Goal: Task Accomplishment & Management: Manage account settings

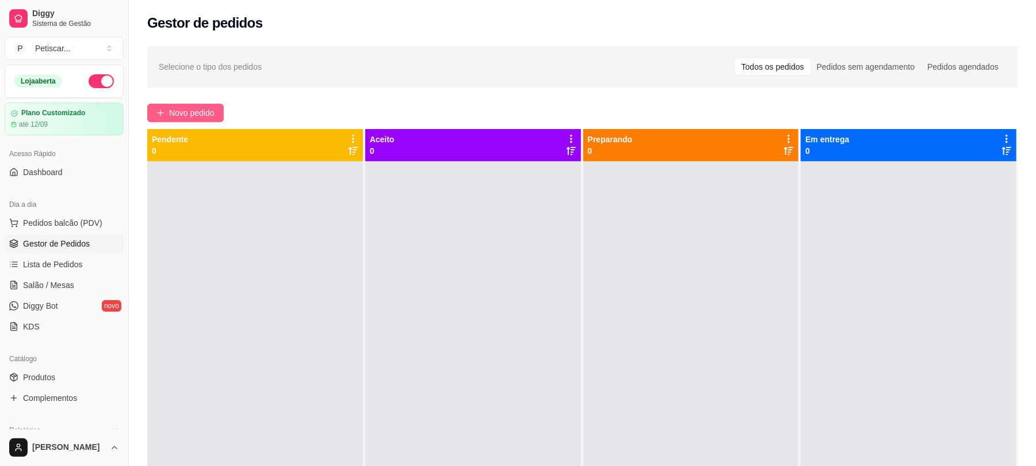
click at [222, 109] on button "Novo pedido" at bounding box center [185, 113] width 77 height 18
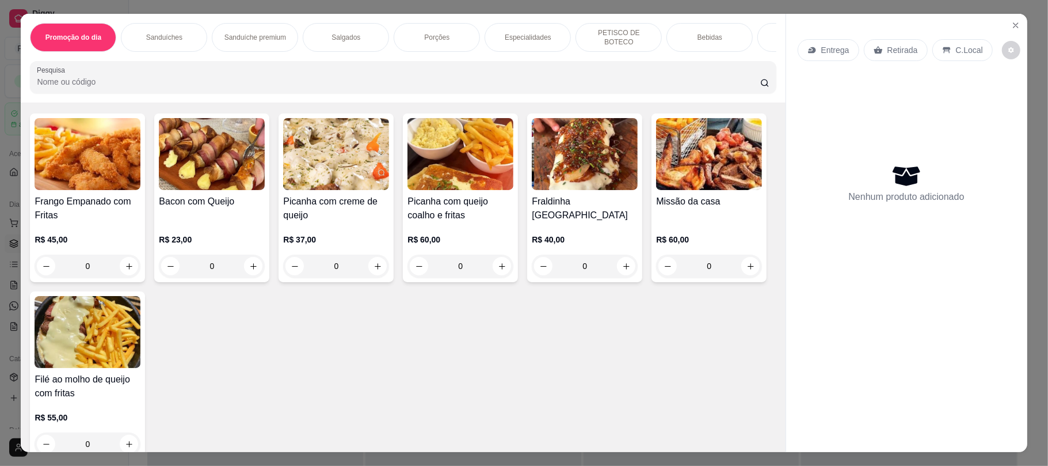
scroll to position [1216, 0]
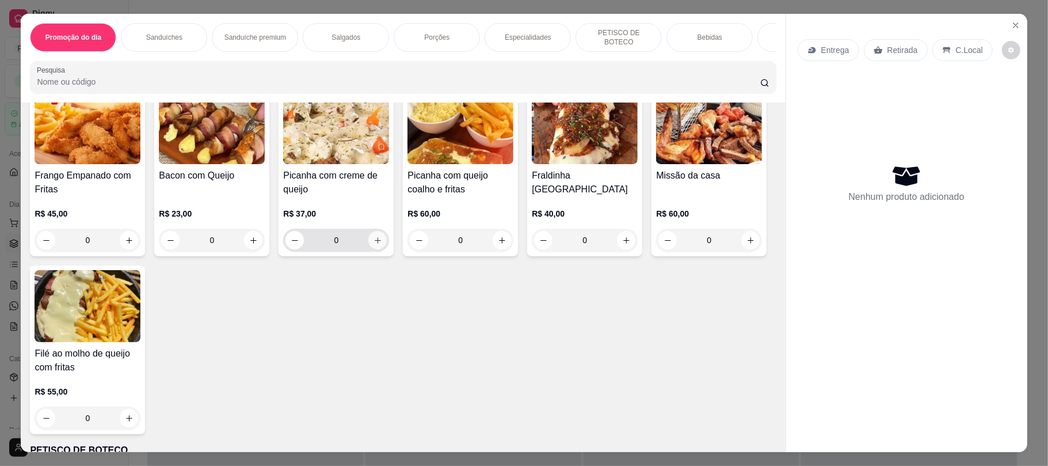
click at [368, 236] on button "increase-product-quantity" at bounding box center [377, 240] width 18 height 18
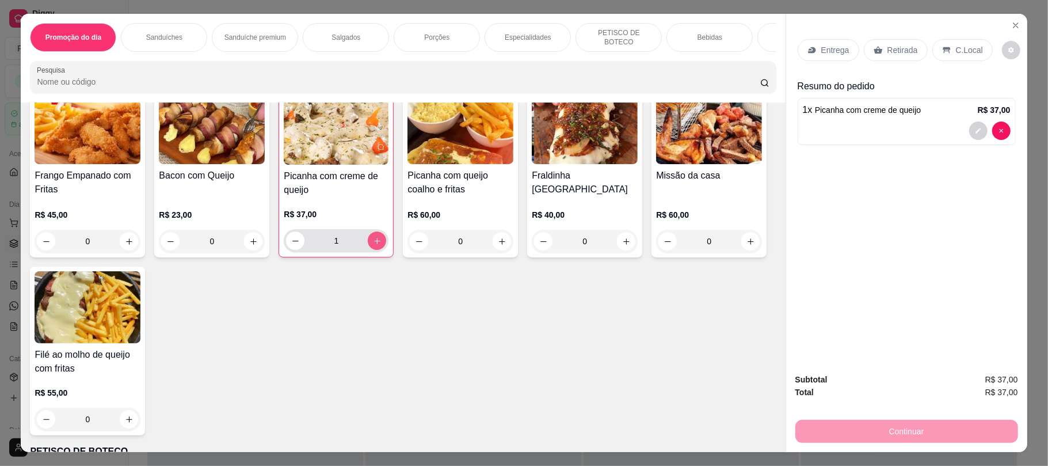
type input "1"
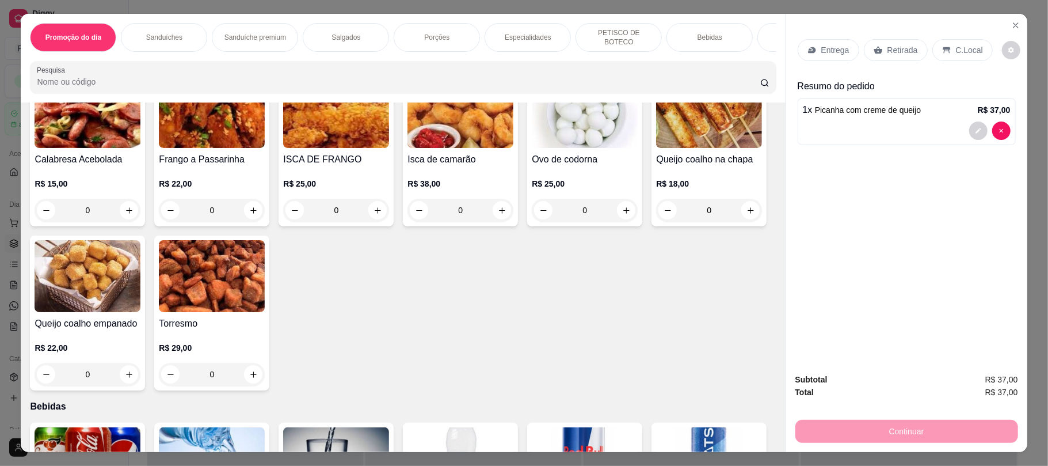
scroll to position [1582, 0]
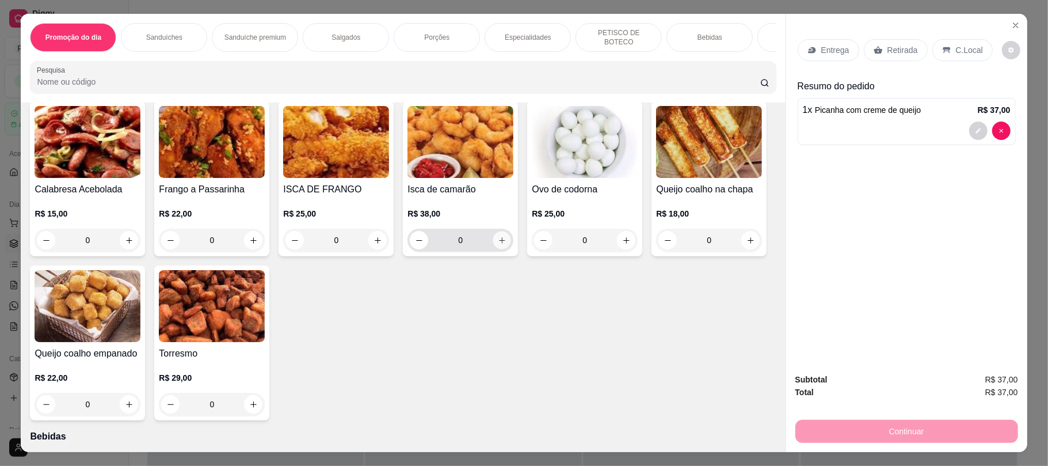
click at [498, 249] on button "increase-product-quantity" at bounding box center [502, 240] width 18 height 18
type input "1"
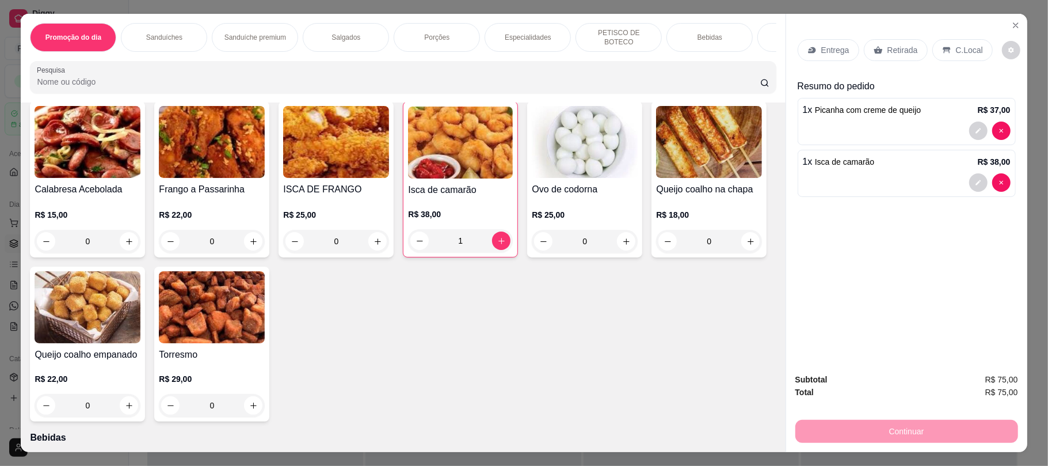
click at [892, 40] on div "Retirada" at bounding box center [896, 50] width 64 height 22
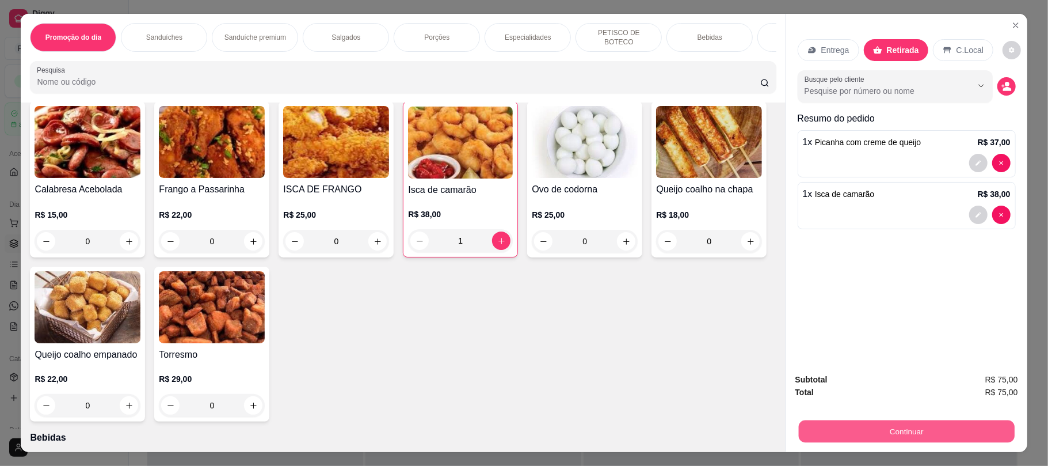
click at [880, 426] on button "Continuar" at bounding box center [906, 430] width 216 height 22
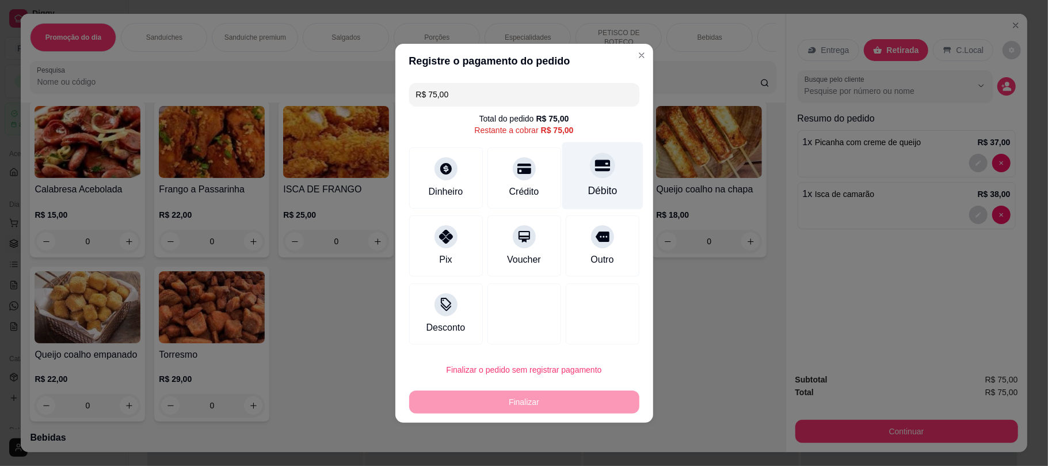
click at [601, 161] on div at bounding box center [602, 164] width 25 height 25
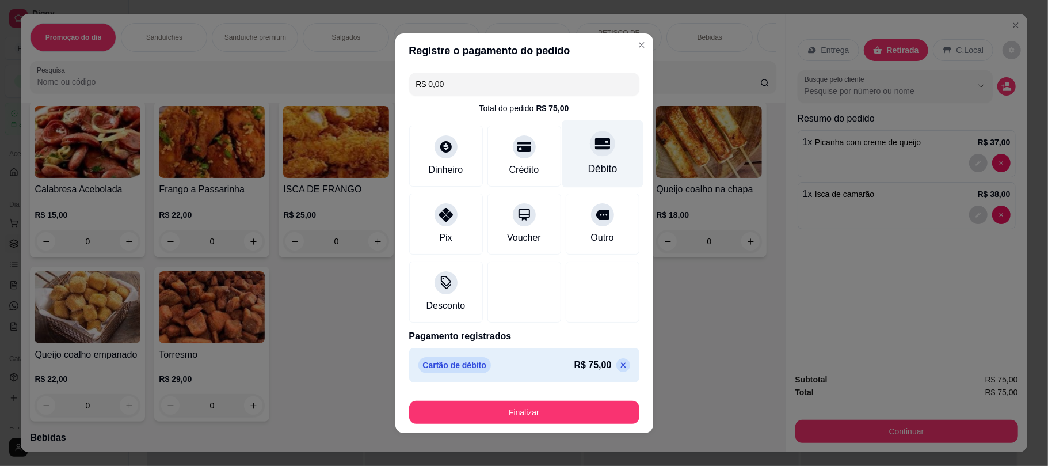
type input "R$ 0,00"
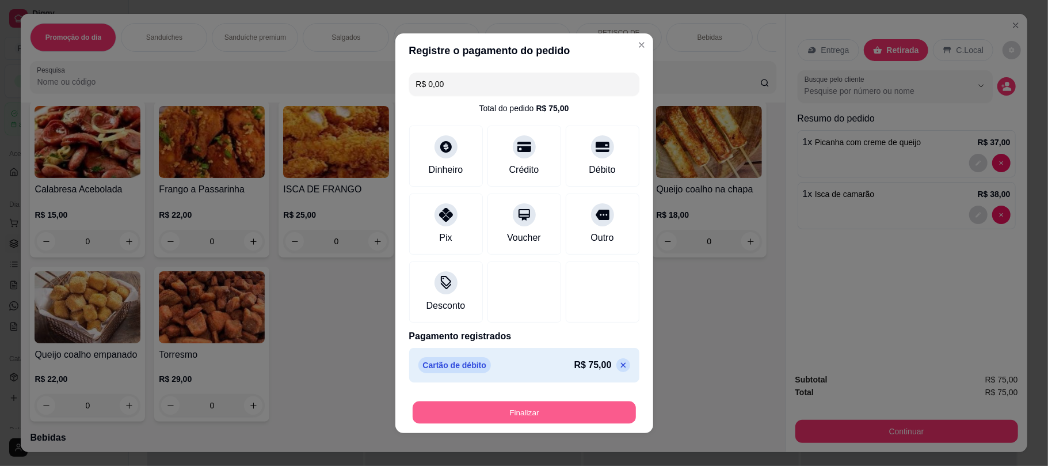
click at [596, 403] on button "Finalizar" at bounding box center [524, 411] width 223 height 22
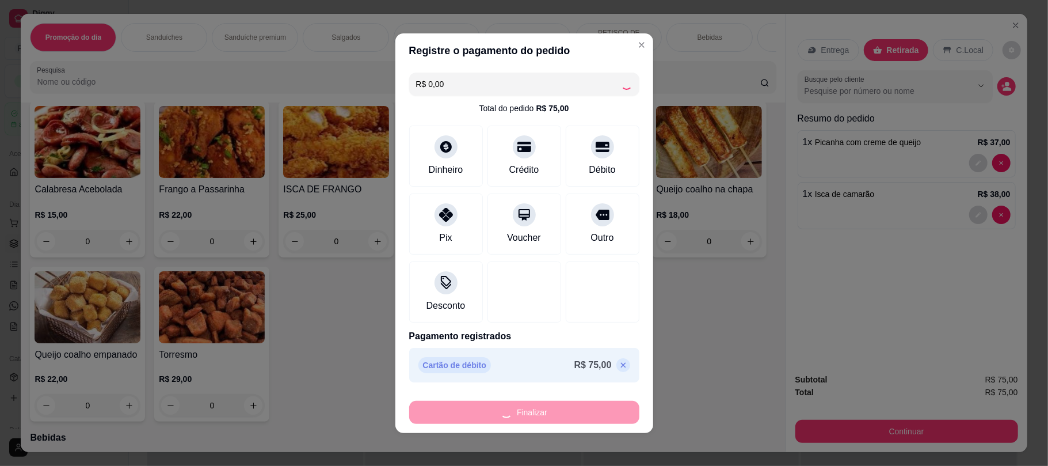
type input "0"
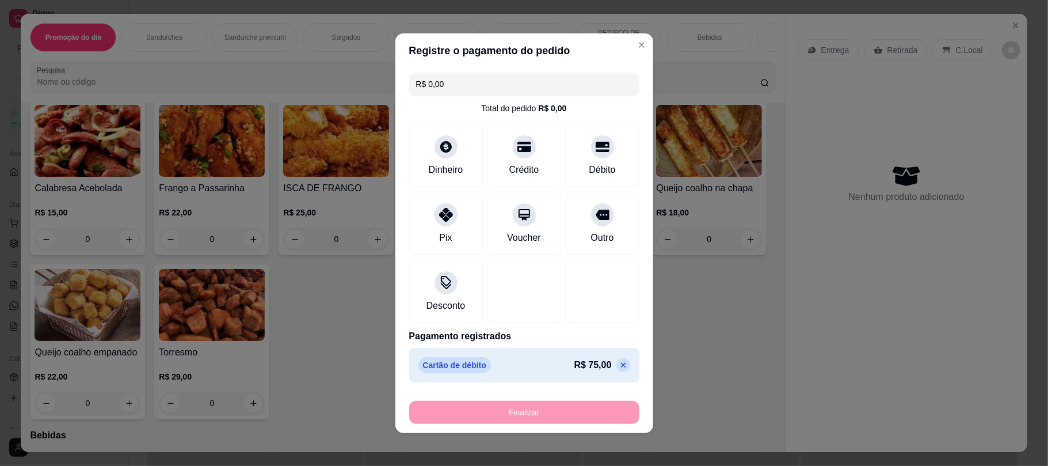
type input "-R$ 75,00"
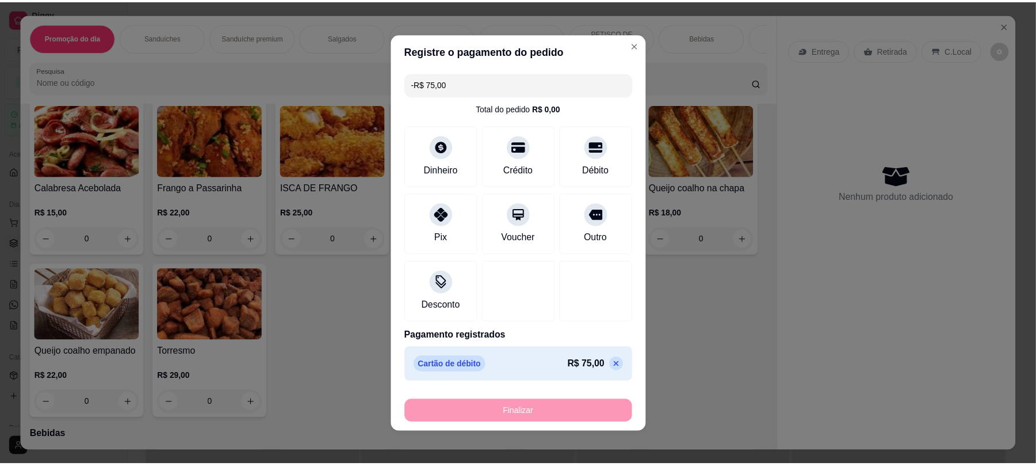
scroll to position [1581, 0]
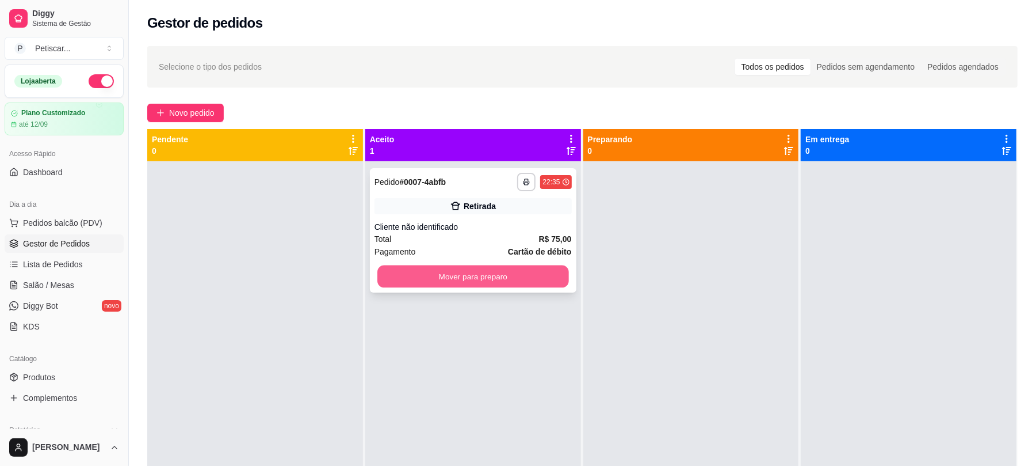
click at [544, 270] on button "Mover para preparo" at bounding box center [472, 276] width 191 height 22
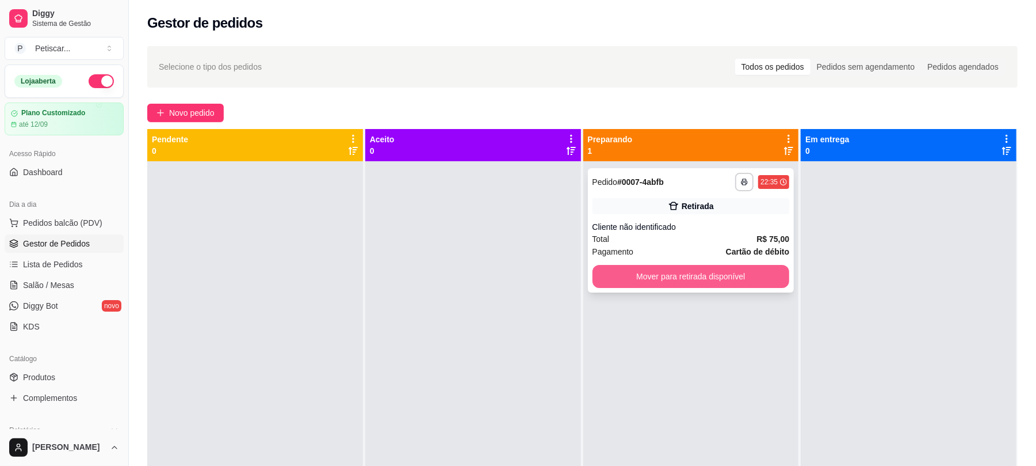
click at [615, 270] on button "Mover para retirada disponível" at bounding box center [691, 276] width 197 height 23
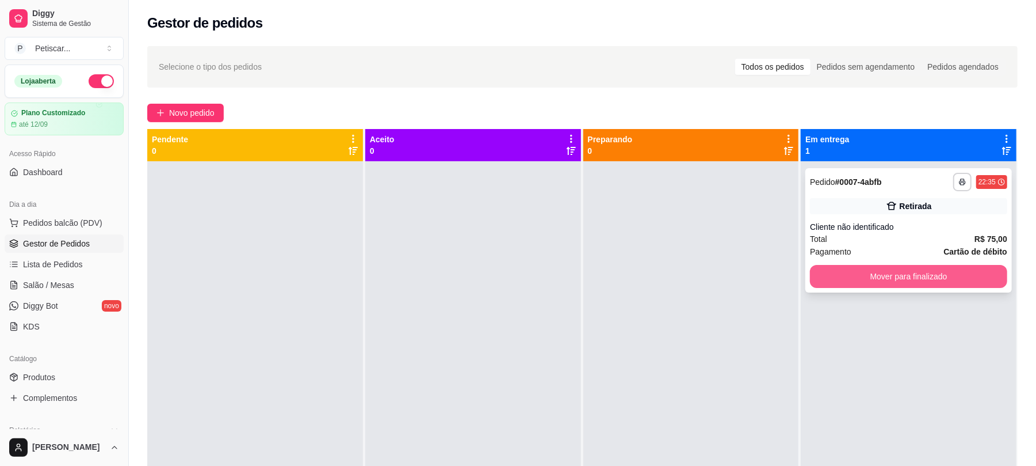
click at [829, 268] on button "Mover para finalizado" at bounding box center [908, 276] width 197 height 23
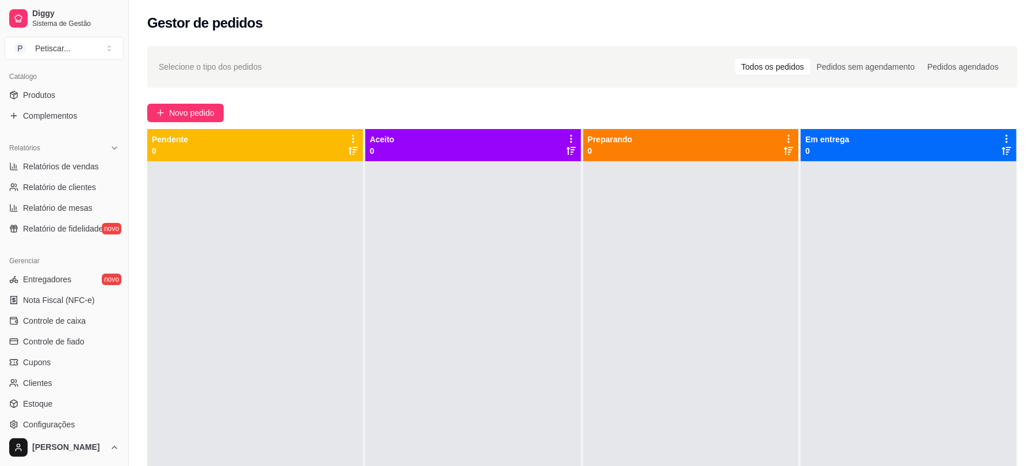
scroll to position [311, 0]
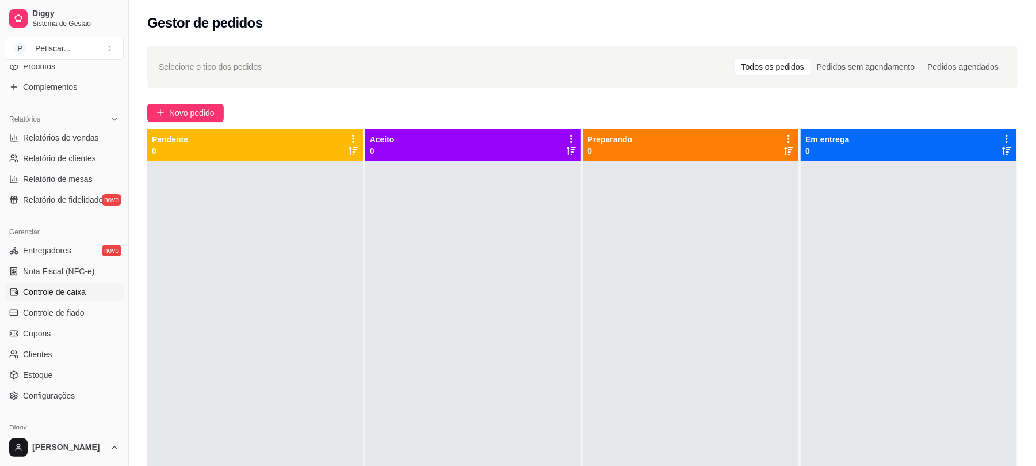
click at [67, 293] on span "Controle de caixa" at bounding box center [54, 292] width 63 height 12
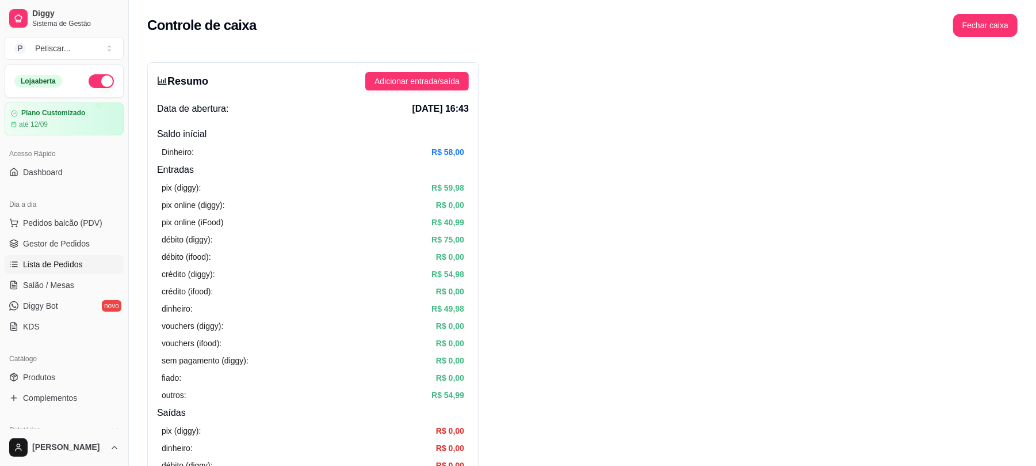
click at [92, 260] on link "Lista de Pedidos" at bounding box center [64, 264] width 119 height 18
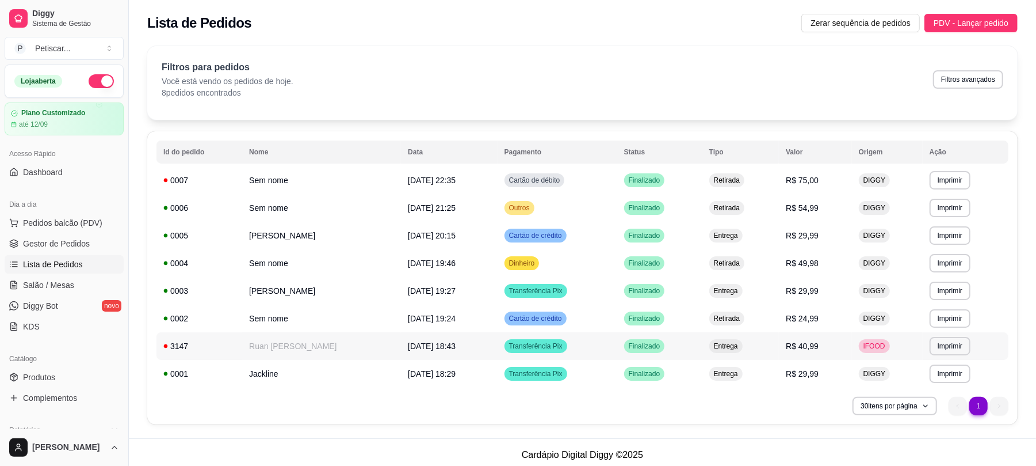
click at [866, 354] on td "IFOOD" at bounding box center [887, 346] width 71 height 28
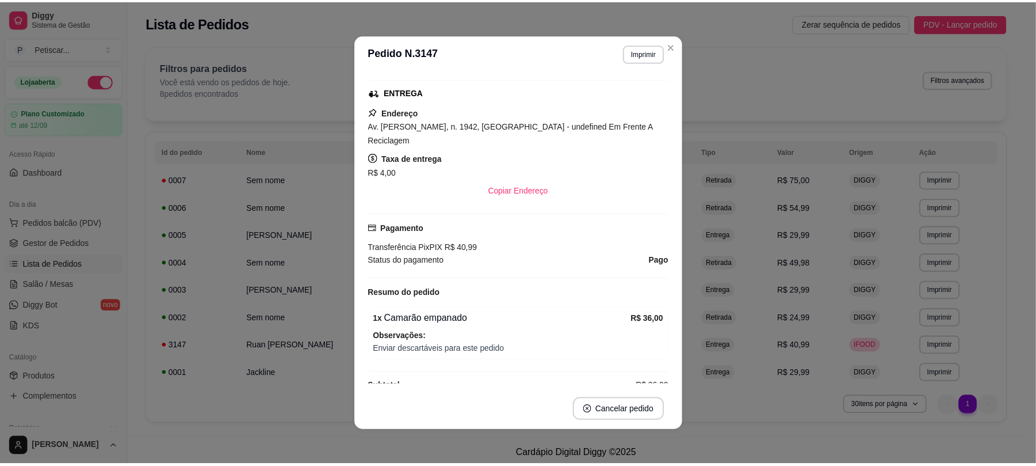
scroll to position [204, 0]
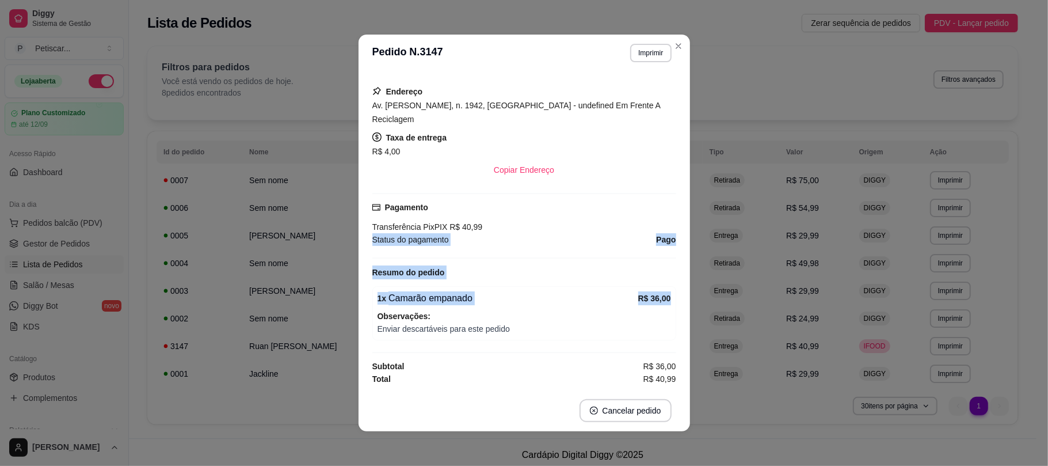
drag, startPoint x: 671, startPoint y: 231, endPoint x: 672, endPoint y: 299, distance: 68.5
click at [672, 299] on div "Horário do pedido [DATE] 18:43 Status do pedido FINALIZADO Nome do cliente Ruan…" at bounding box center [523, 230] width 331 height 318
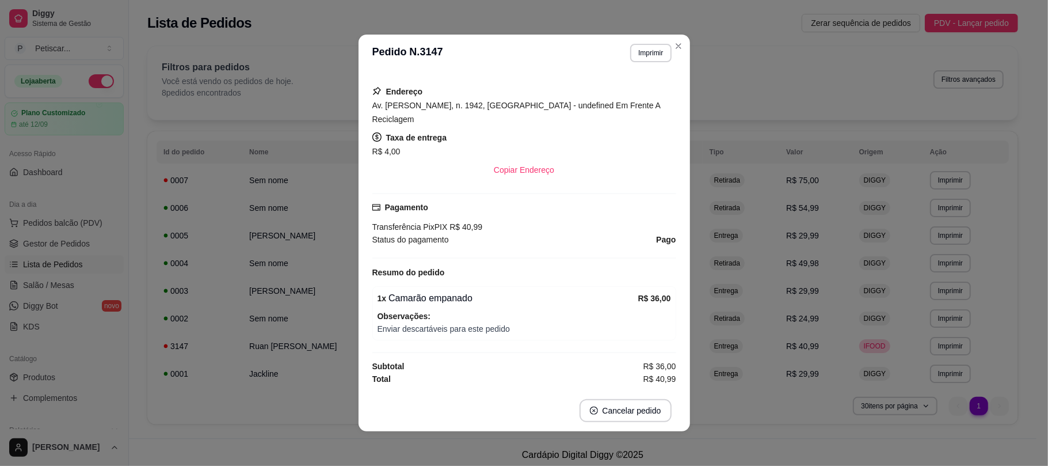
click at [677, 332] on div "Horário do pedido [DATE] 18:43 Status do pedido FINALIZADO Nome do cliente Ruan…" at bounding box center [523, 230] width 331 height 318
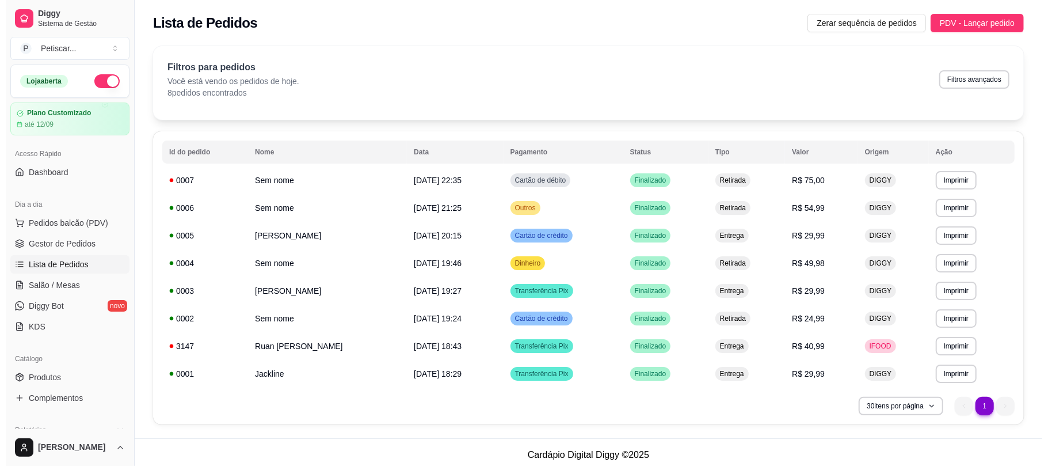
scroll to position [5, 0]
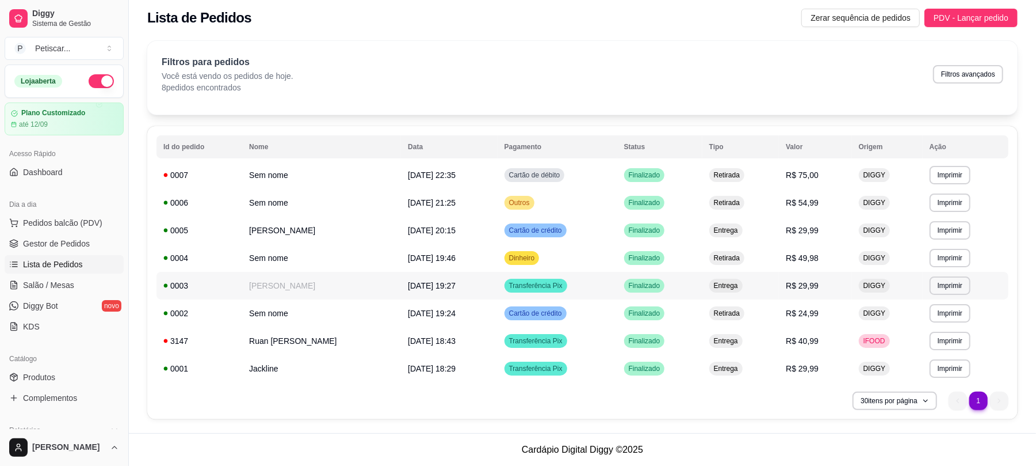
click at [819, 283] on span "R$ 29,99" at bounding box center [802, 285] width 33 height 9
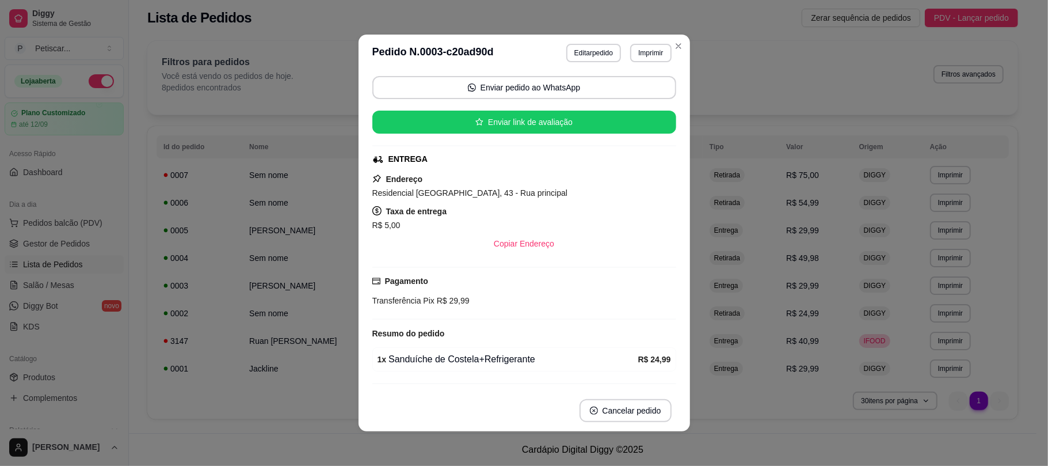
scroll to position [0, 0]
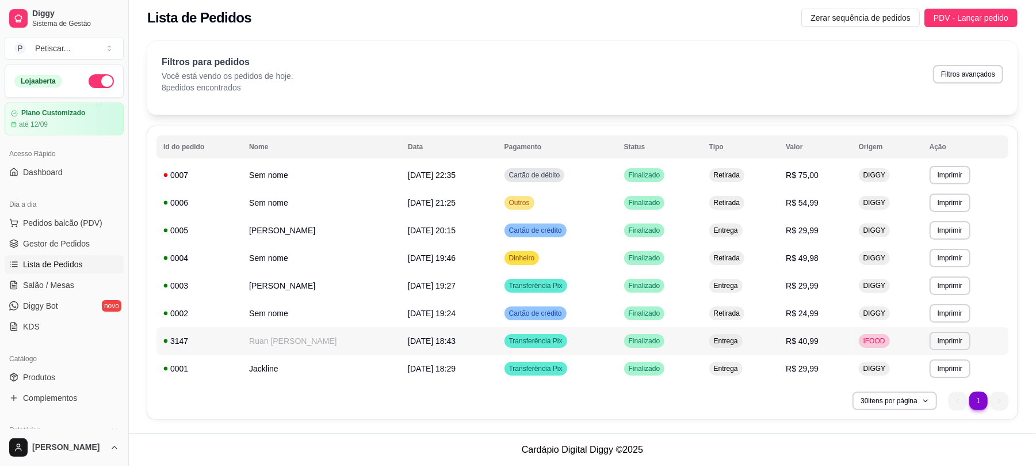
click at [763, 336] on td "Entrega" at bounding box center [741, 341] width 77 height 28
click at [731, 358] on td "Entrega" at bounding box center [741, 368] width 77 height 28
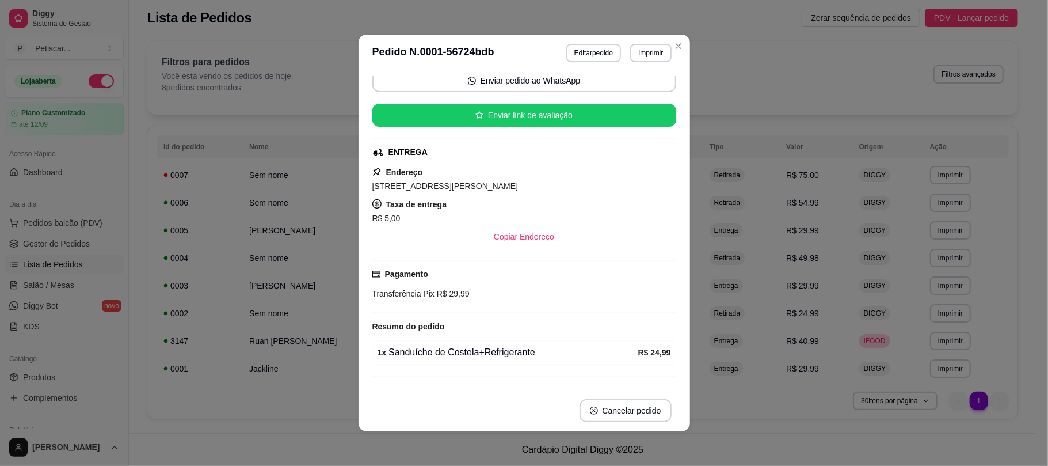
scroll to position [143, 0]
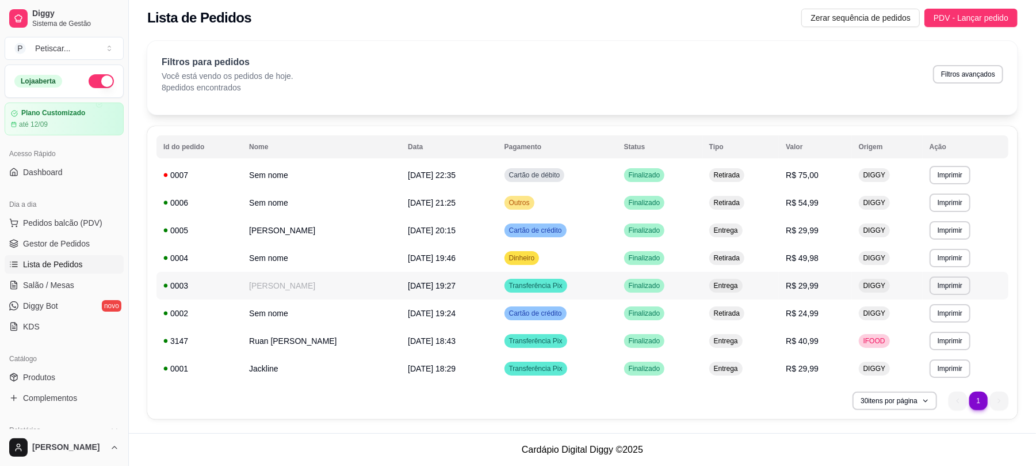
click at [763, 284] on td "Entrega" at bounding box center [741, 286] width 77 height 28
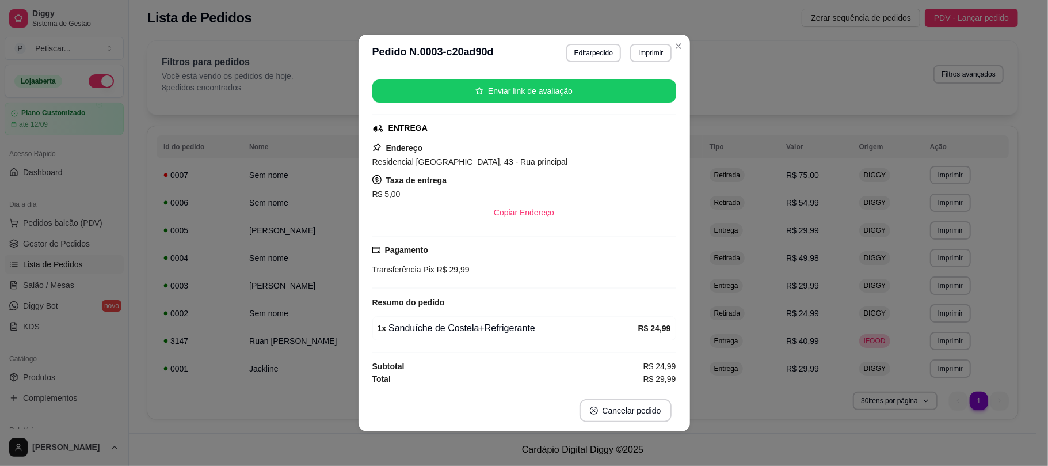
scroll to position [162, 0]
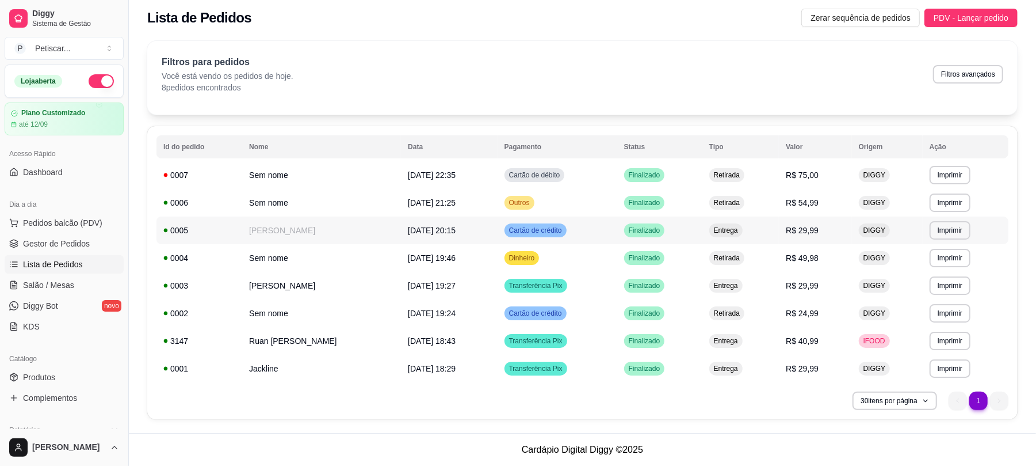
click at [699, 231] on td "Finalizado" at bounding box center [659, 230] width 85 height 28
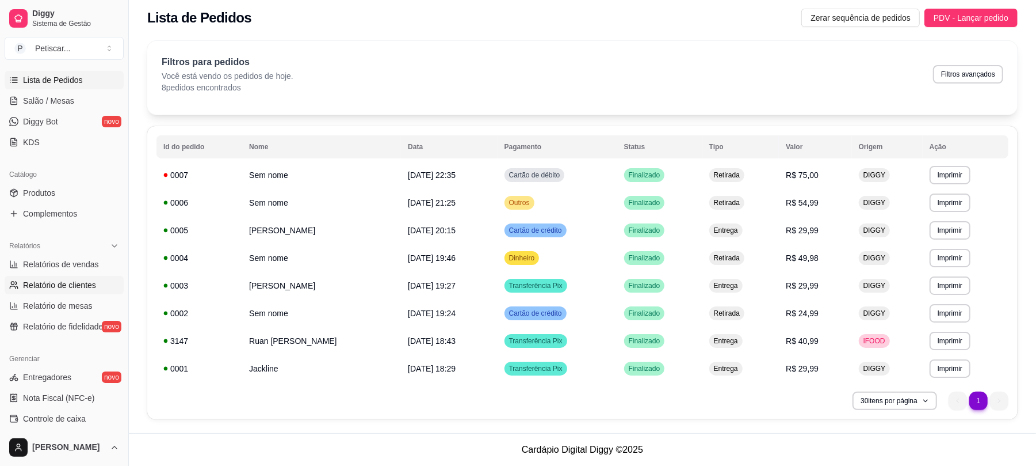
scroll to position [231, 0]
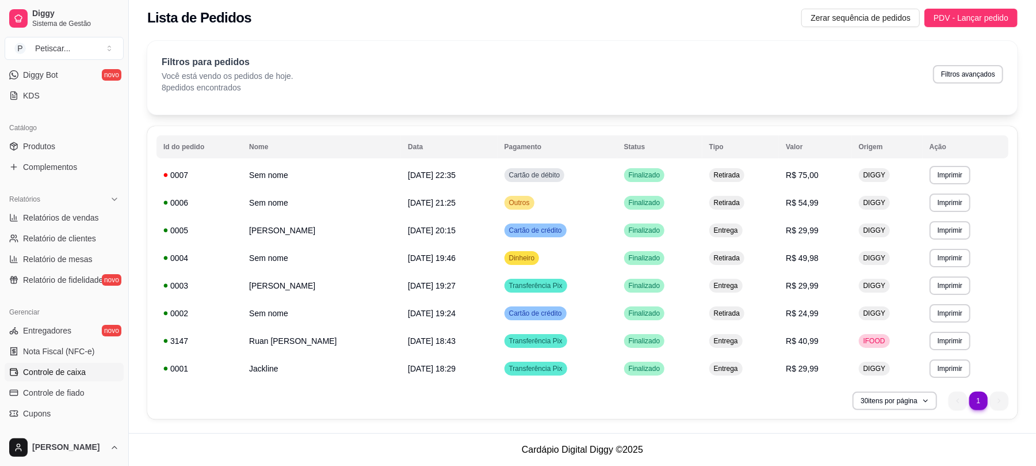
click at [63, 363] on link "Controle de caixa" at bounding box center [64, 372] width 119 height 18
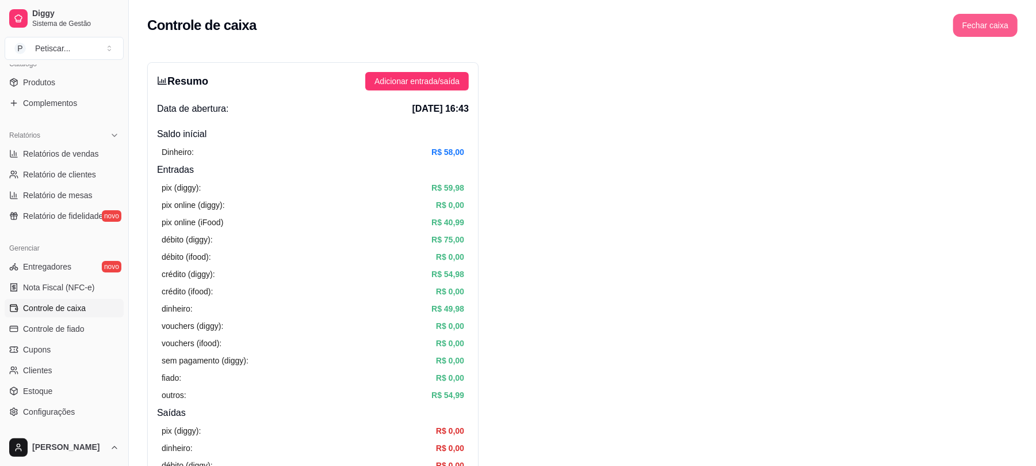
drag, startPoint x: 974, startPoint y: 13, endPoint x: 975, endPoint y: 32, distance: 19.6
click at [975, 32] on div "Controle de caixa Fechar caixa" at bounding box center [582, 22] width 907 height 44
click at [975, 32] on button "Fechar caixa" at bounding box center [986, 25] width 63 height 22
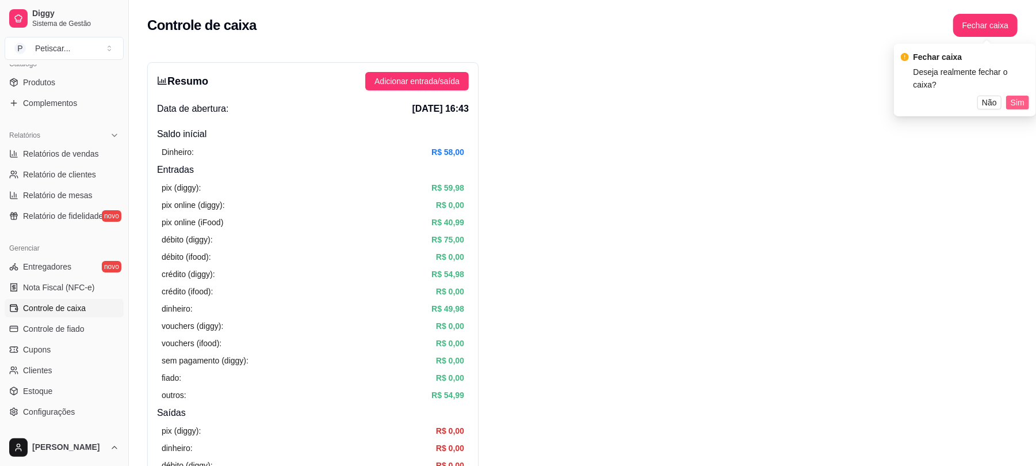
click at [1011, 96] on span "Sim" at bounding box center [1018, 102] width 14 height 13
